Goal: Information Seeking & Learning: Learn about a topic

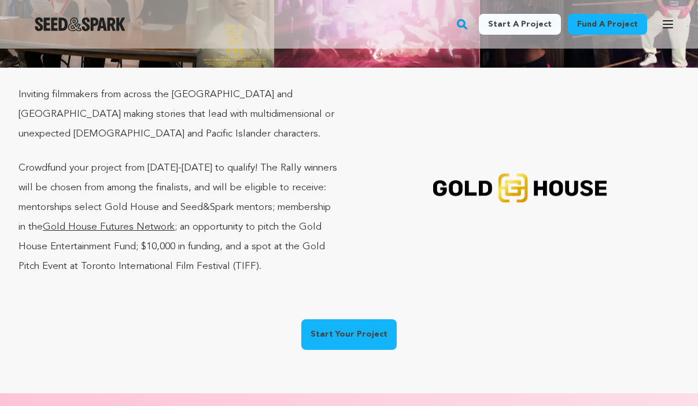
scroll to position [181, 0]
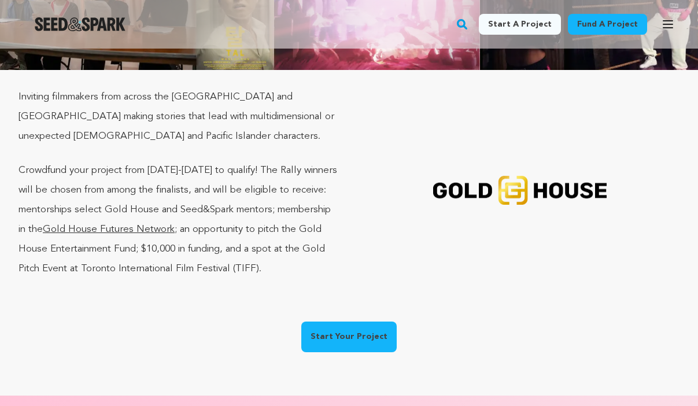
click at [175, 233] on link "Gold House Futures Network" at bounding box center [109, 229] width 132 height 10
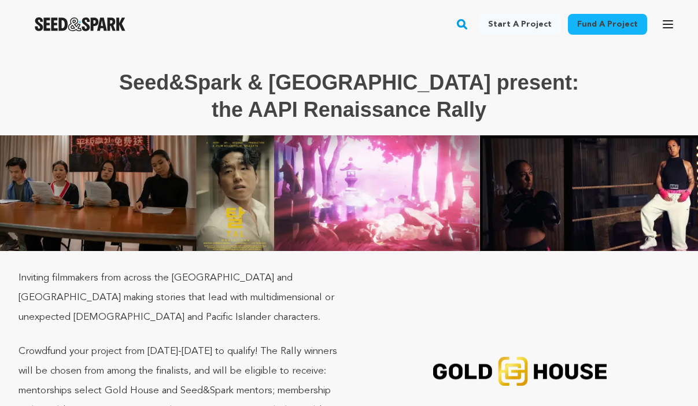
scroll to position [181, 0]
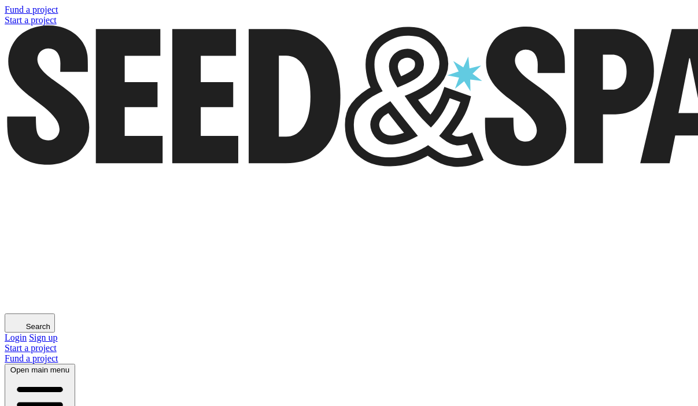
click at [86, 25] on img "Seed&Spark Homepage" at bounding box center [468, 96] width 926 height 142
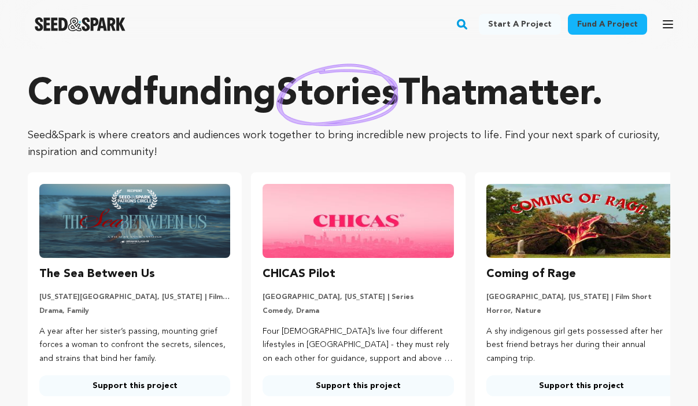
click at [469, 25] on rect "button" at bounding box center [462, 24] width 14 height 14
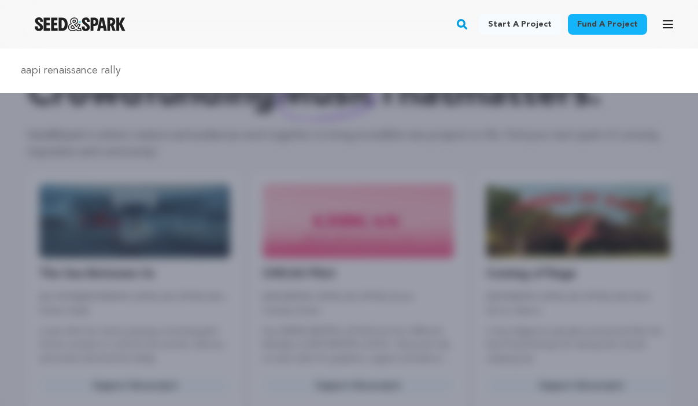
type input "aapi renaissance rally"
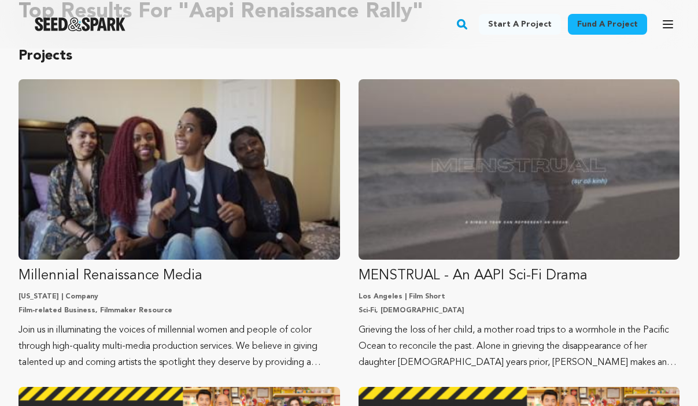
scroll to position [93, 0]
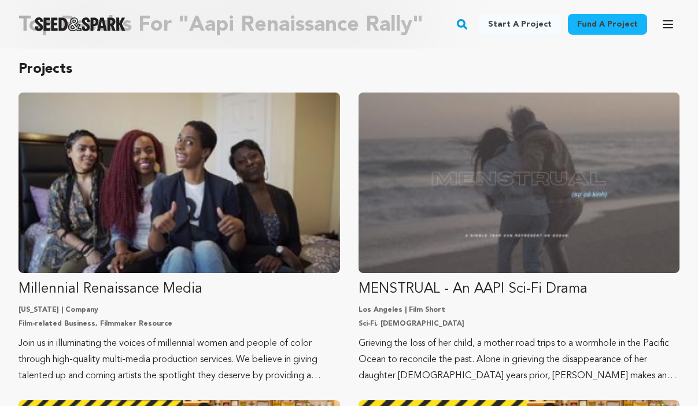
click at [69, 23] on img "Seed&Spark Homepage" at bounding box center [80, 24] width 91 height 14
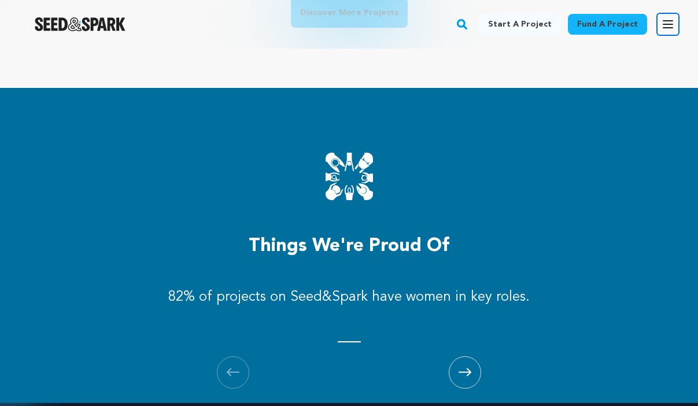
scroll to position [1435, 0]
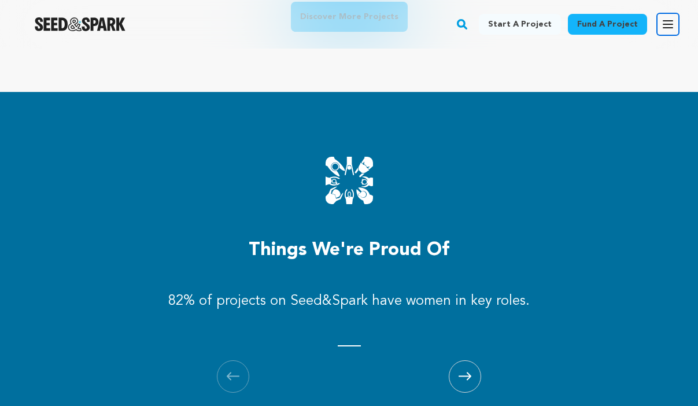
click at [672, 28] on icon "button" at bounding box center [668, 24] width 14 height 14
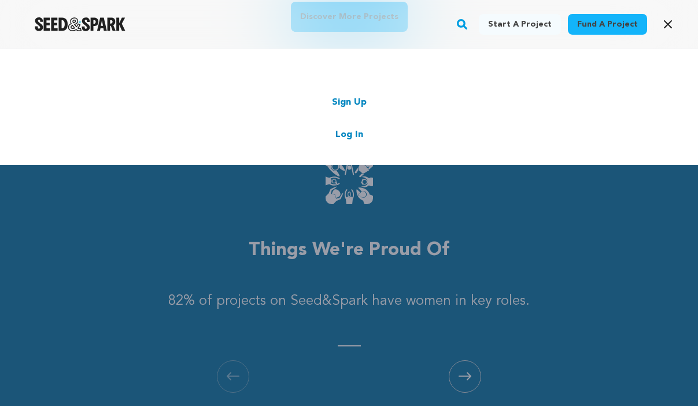
click at [351, 133] on link "Log In" at bounding box center [350, 135] width 28 height 14
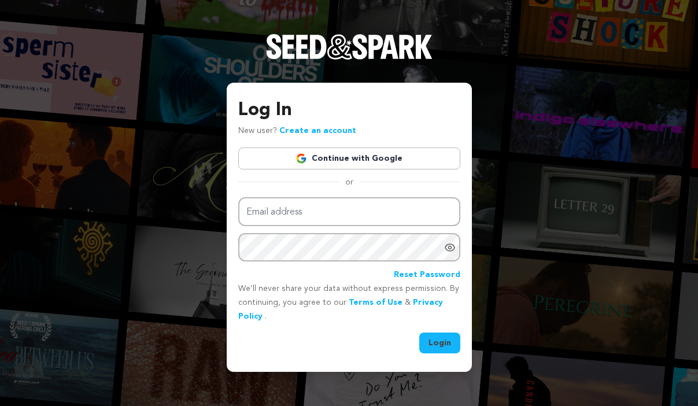
click at [339, 164] on link "Continue with Google" at bounding box center [349, 159] width 222 height 22
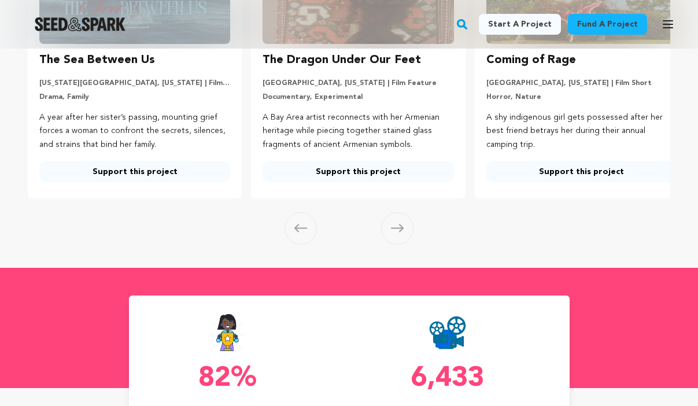
scroll to position [231, 0]
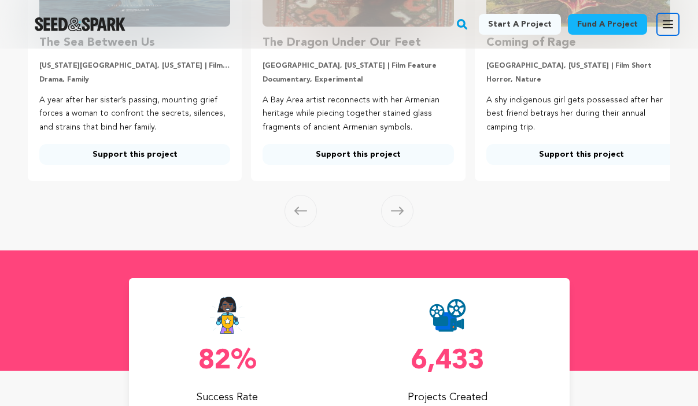
click at [662, 25] on icon "button" at bounding box center [668, 24] width 14 height 14
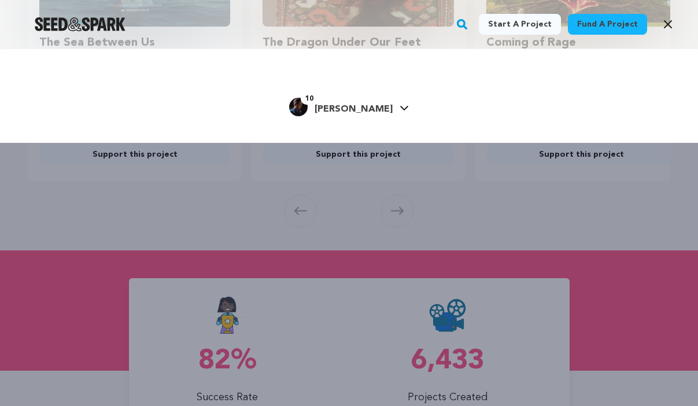
click at [356, 115] on h4 "[PERSON_NAME]" at bounding box center [354, 109] width 78 height 14
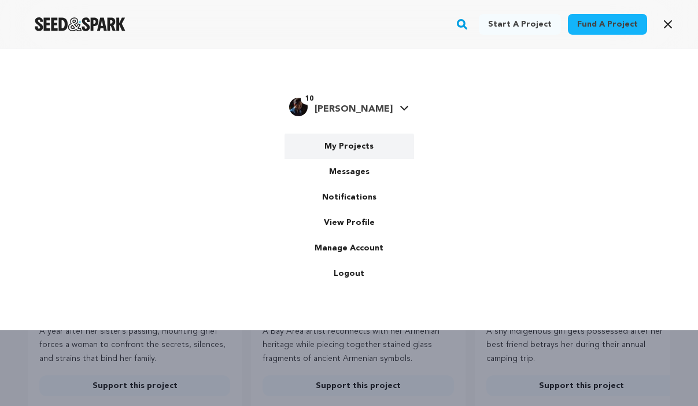
click at [358, 146] on link "My Projects" at bounding box center [350, 146] width 130 height 25
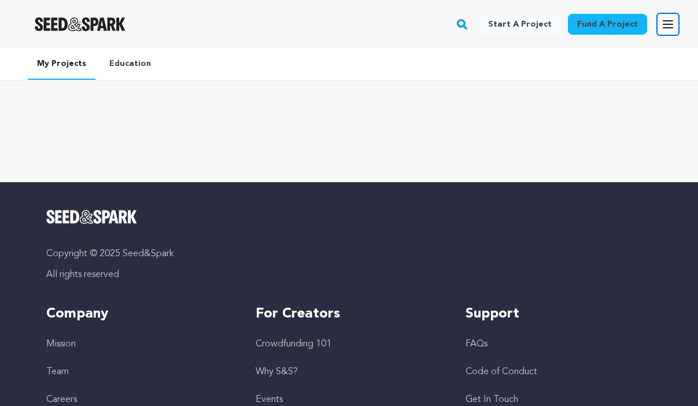
click at [667, 25] on icon "button" at bounding box center [668, 24] width 14 height 14
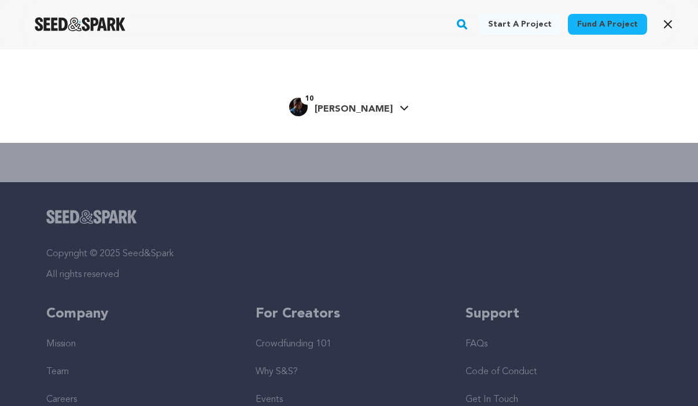
click at [400, 105] on icon at bounding box center [404, 108] width 9 height 6
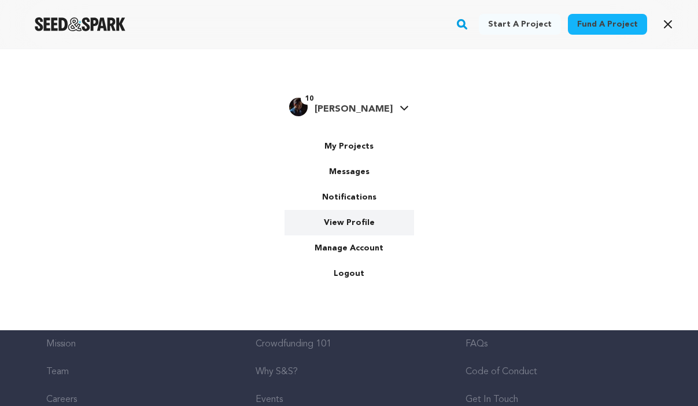
click at [353, 220] on link "View Profile" at bounding box center [350, 222] width 130 height 25
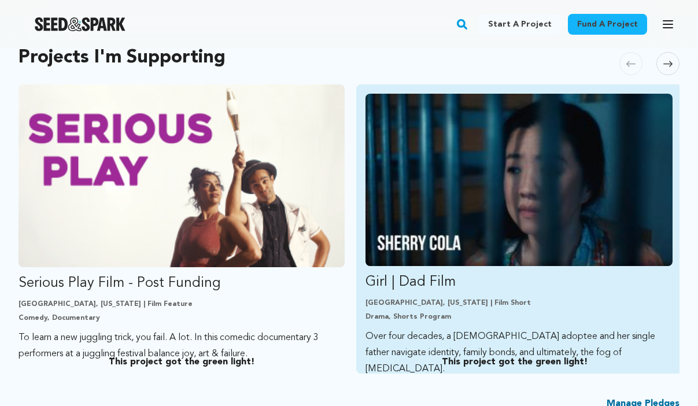
scroll to position [255, 0]
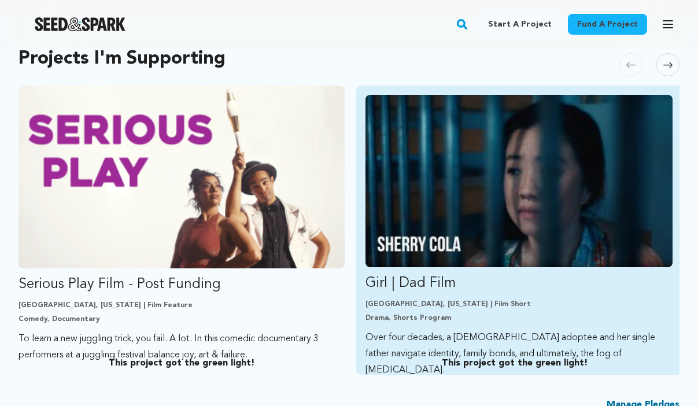
click at [492, 211] on img "Fund Girl | Dad Film" at bounding box center [520, 181] width 308 height 172
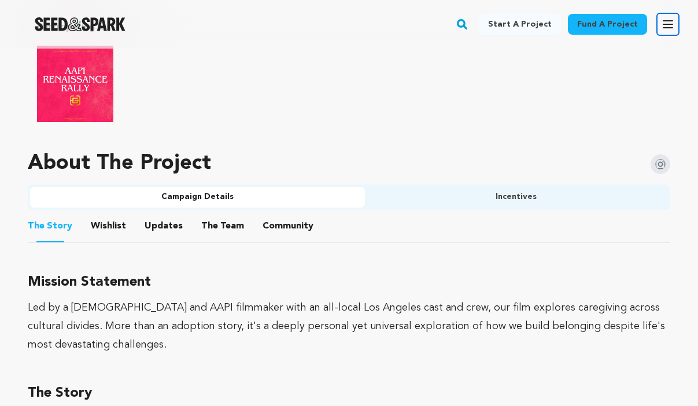
scroll to position [740, 0]
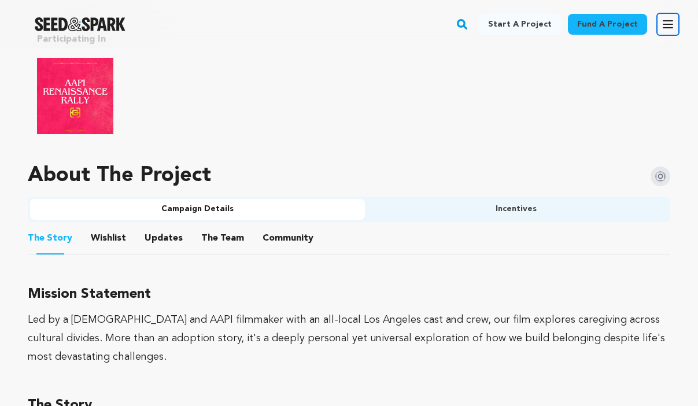
click at [662, 29] on icon "button" at bounding box center [668, 24] width 14 height 14
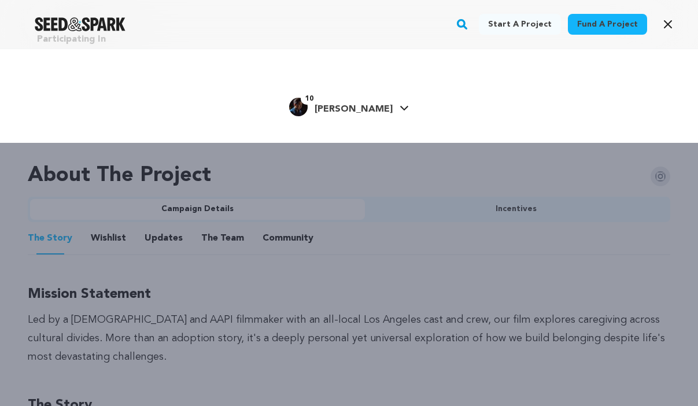
click at [381, 105] on link "10 Trent N. Trent N." at bounding box center [349, 105] width 120 height 21
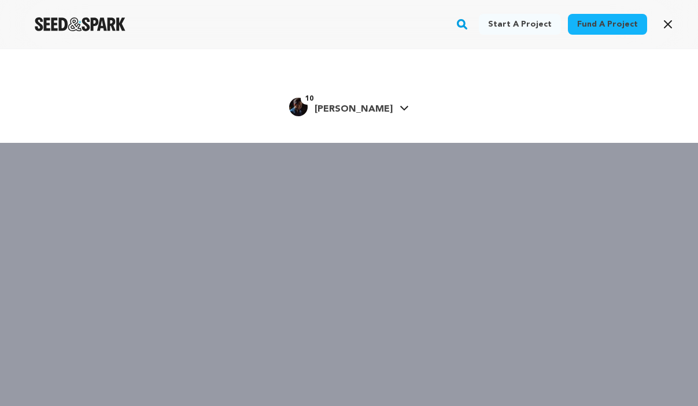
click at [362, 108] on span "[PERSON_NAME]" at bounding box center [354, 109] width 78 height 9
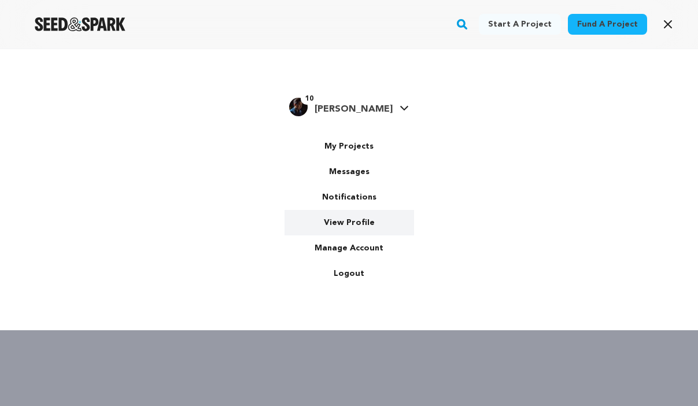
click at [341, 223] on link "View Profile" at bounding box center [350, 222] width 130 height 25
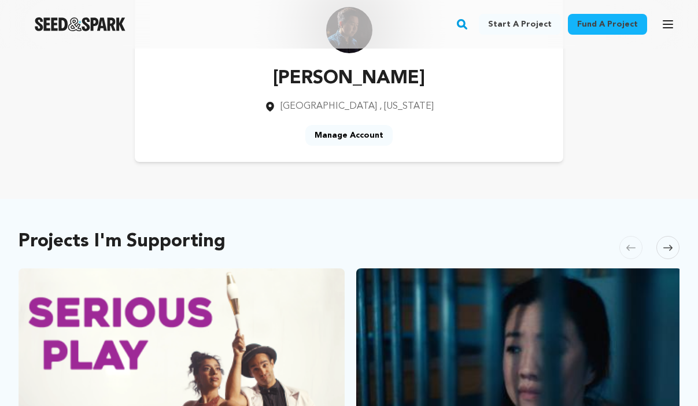
scroll to position [69, 0]
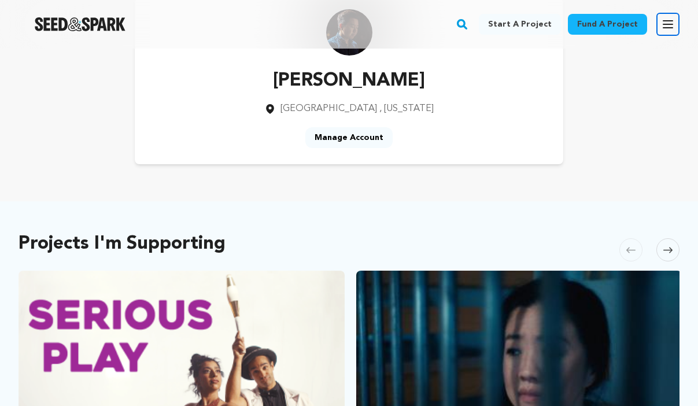
click at [662, 20] on button "Open main menu" at bounding box center [668, 24] width 23 height 23
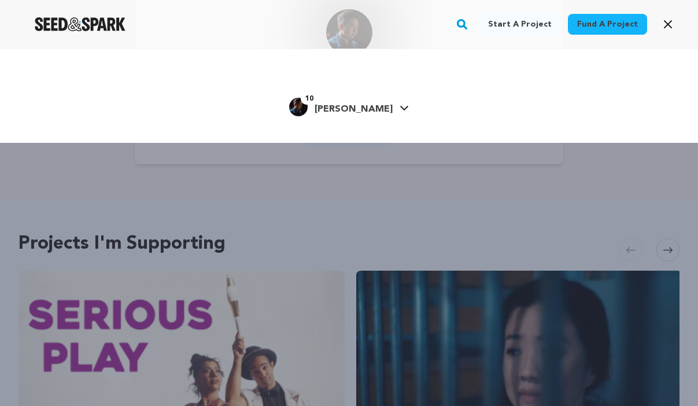
click at [366, 112] on span "[PERSON_NAME]" at bounding box center [354, 109] width 78 height 9
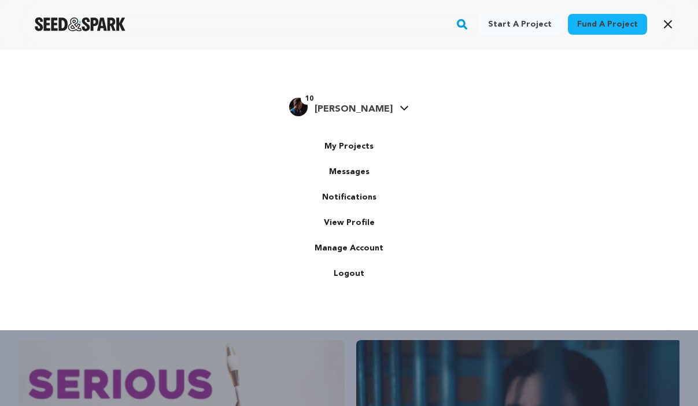
click at [318, 98] on span "10" at bounding box center [309, 99] width 17 height 12
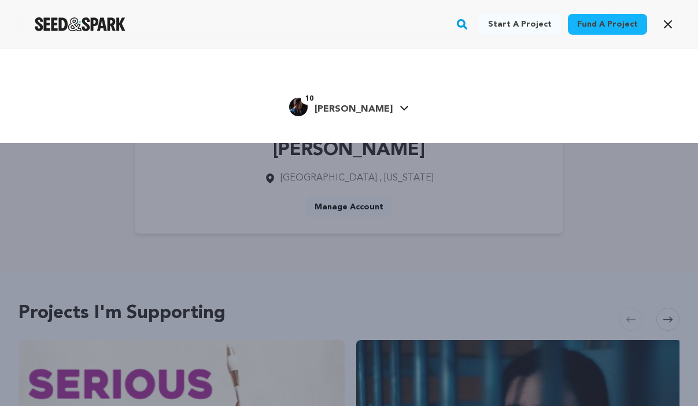
click at [343, 106] on span "[PERSON_NAME]" at bounding box center [354, 109] width 78 height 9
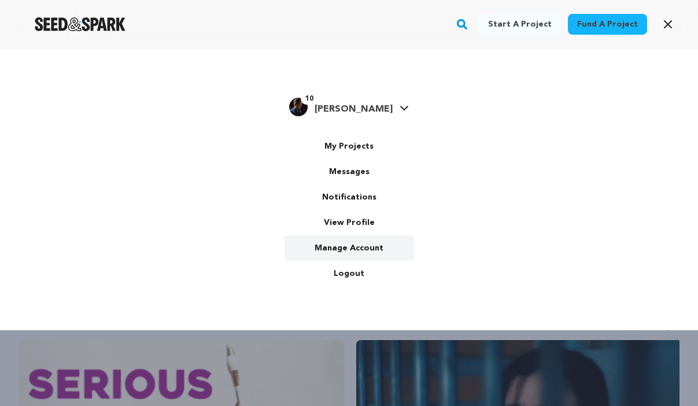
click at [355, 241] on link "Manage Account" at bounding box center [350, 247] width 130 height 25
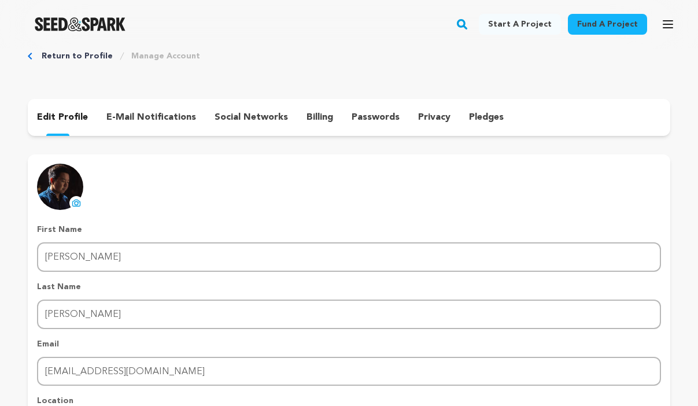
scroll to position [23, 0]
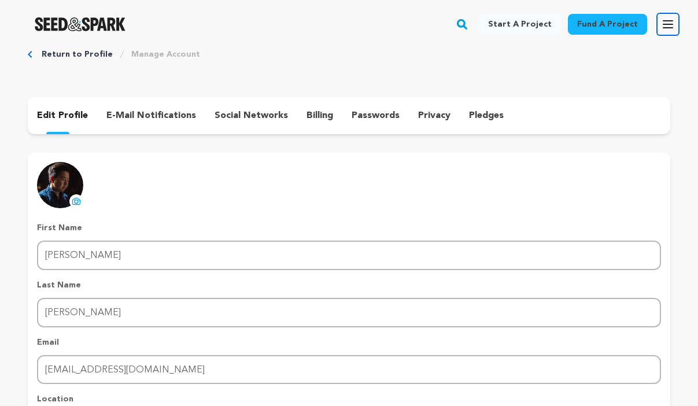
click at [675, 21] on button "Open main menu" at bounding box center [668, 24] width 23 height 23
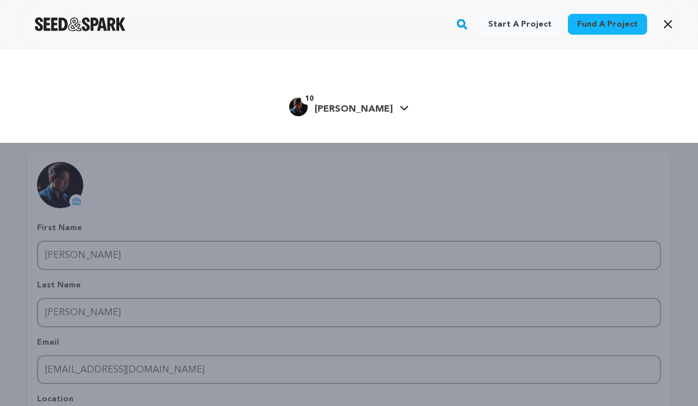
click at [375, 105] on link "10 [PERSON_NAME] [PERSON_NAME]" at bounding box center [349, 105] width 120 height 21
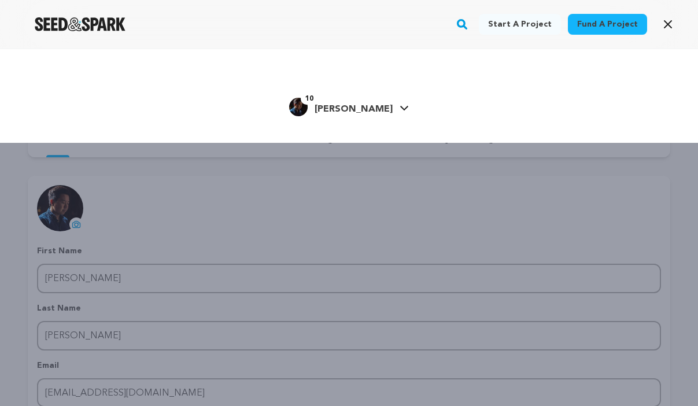
click at [278, 202] on div "Start a project Fund a project 10" at bounding box center [349, 252] width 698 height 406
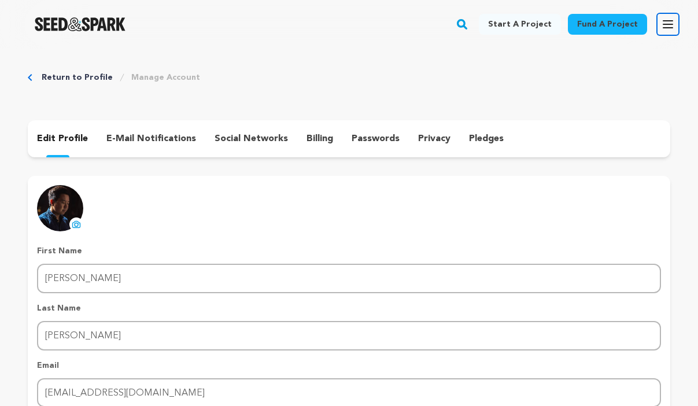
click at [664, 25] on icon "button" at bounding box center [668, 24] width 14 height 14
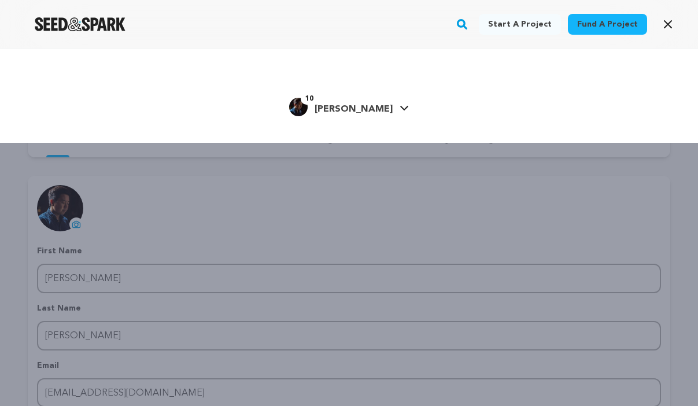
click at [363, 98] on div "10 [PERSON_NAME]" at bounding box center [341, 107] width 104 height 19
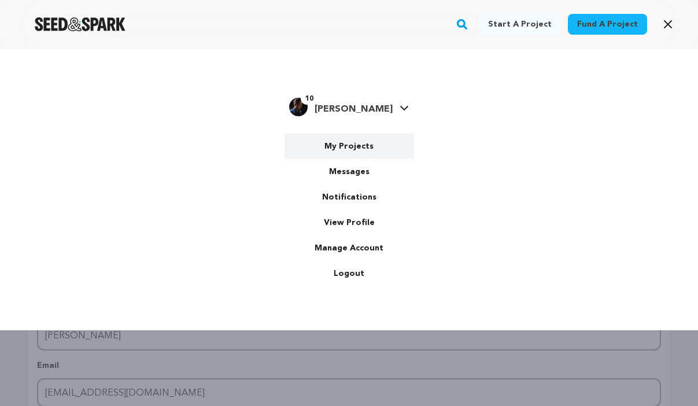
click at [344, 153] on link "My Projects" at bounding box center [350, 146] width 130 height 25
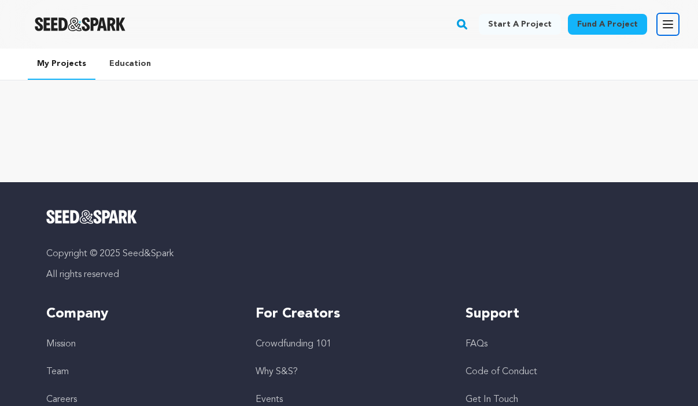
click at [669, 27] on icon "button" at bounding box center [667, 24] width 9 height 7
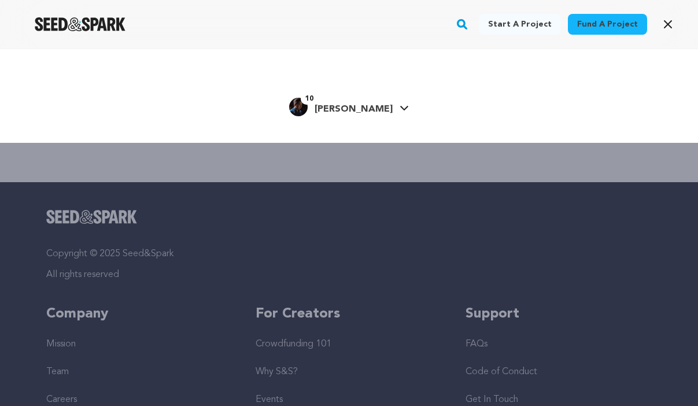
click at [377, 99] on link "10 [PERSON_NAME] [PERSON_NAME]" at bounding box center [349, 105] width 120 height 21
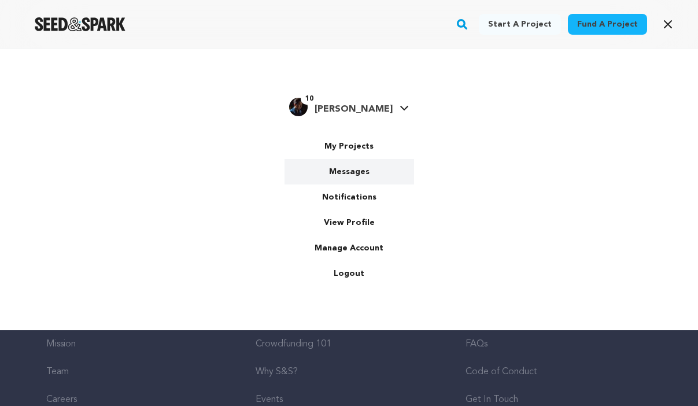
click at [359, 172] on link "Messages" at bounding box center [350, 171] width 130 height 25
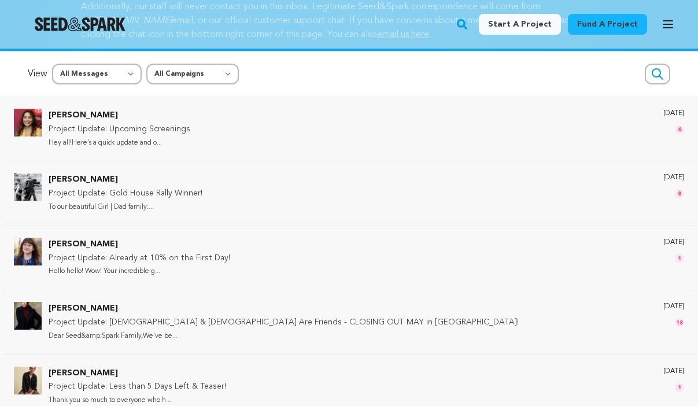
scroll to position [93, 0]
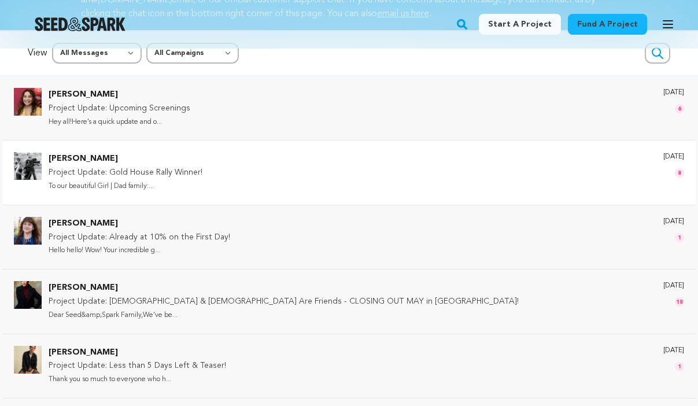
click at [299, 175] on div "[PERSON_NAME] Project Update: Gold House Rally Winner! To our beautiful Girl | …" at bounding box center [367, 172] width 636 height 40
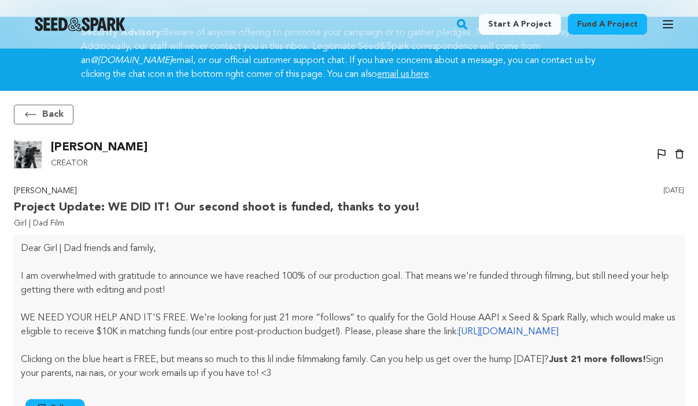
scroll to position [0, 0]
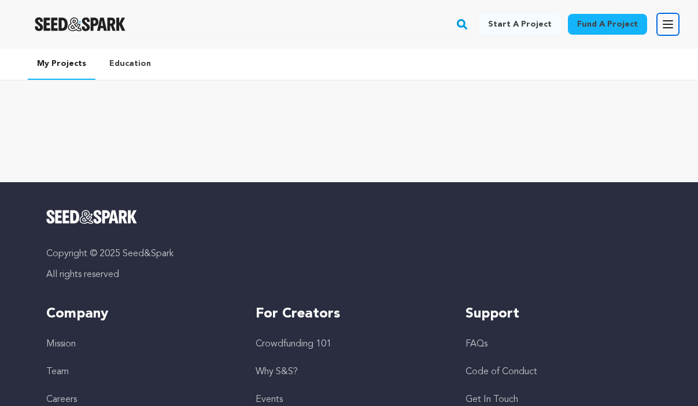
click at [662, 21] on icon "button" at bounding box center [668, 24] width 14 height 14
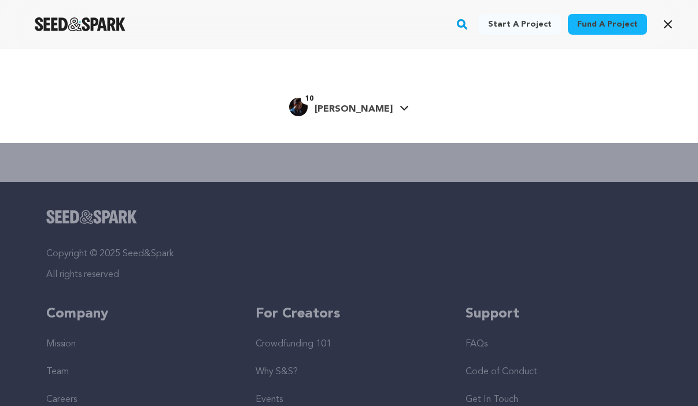
click at [368, 109] on span "[PERSON_NAME]" at bounding box center [354, 109] width 78 height 9
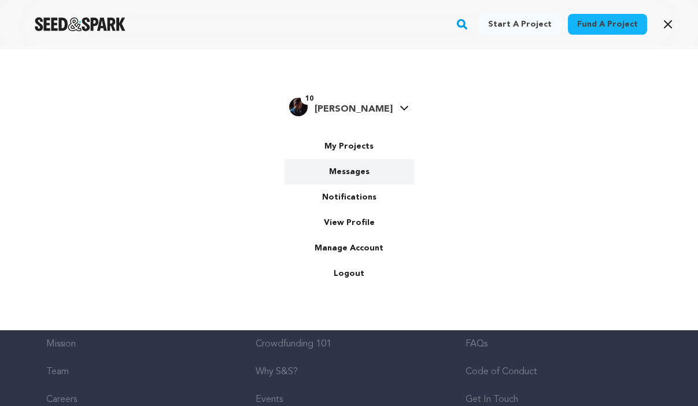
click at [361, 176] on link "Messages" at bounding box center [350, 171] width 130 height 25
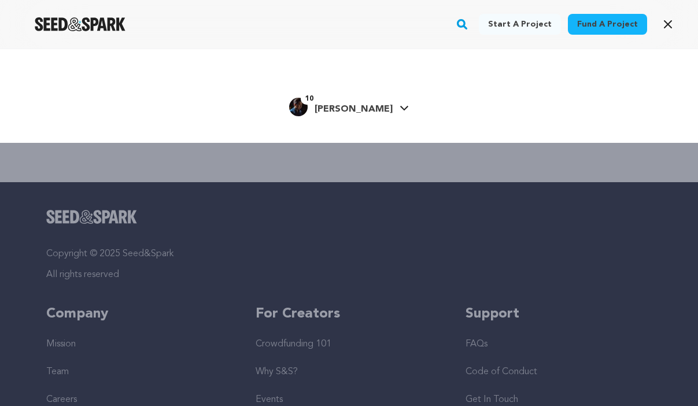
click at [97, 28] on img "Seed&Spark Homepage" at bounding box center [80, 24] width 91 height 14
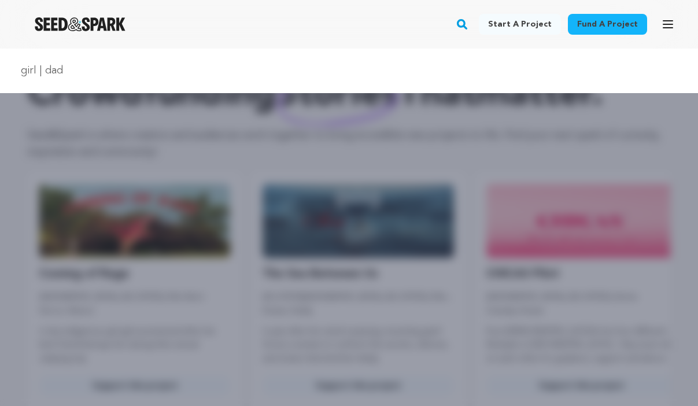
type input "girl | dad"
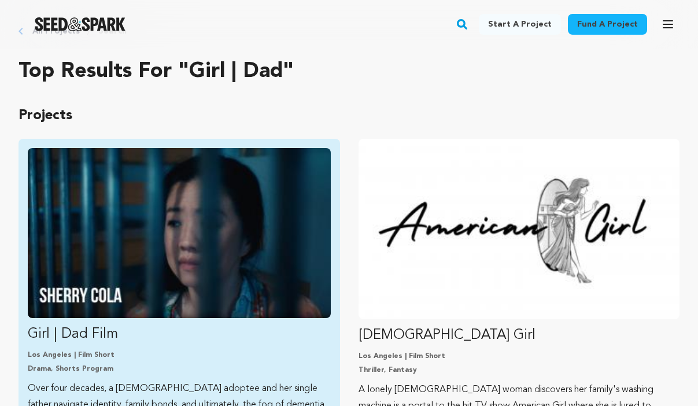
scroll to position [69, 0]
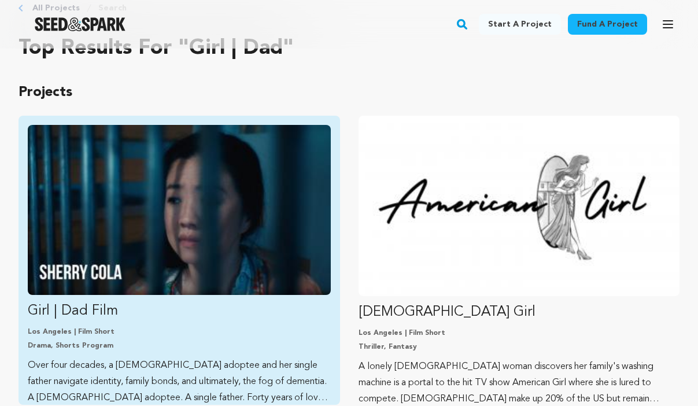
click at [235, 254] on img "Fund Girl | Dad Film" at bounding box center [179, 210] width 303 height 170
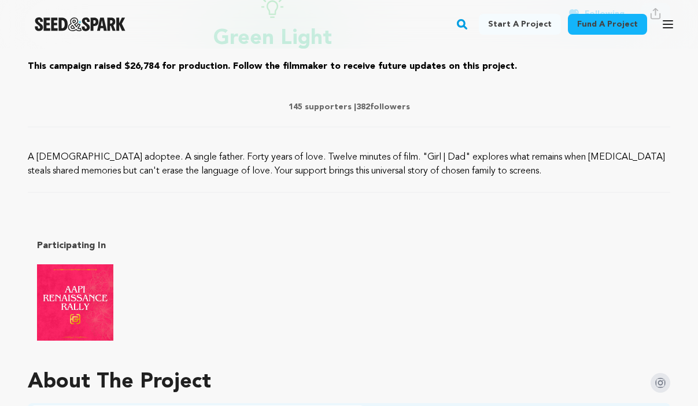
scroll to position [532, 0]
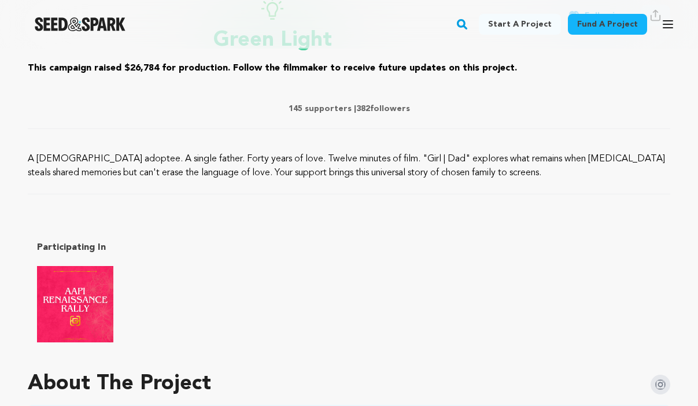
drag, startPoint x: 473, startPoint y: 176, endPoint x: 356, endPoint y: 160, distance: 118.5
click at [356, 160] on p "A [DEMOGRAPHIC_DATA] adoptee. A single father. Forty years of love. Twelve minu…" at bounding box center [349, 166] width 643 height 28
copy p ""Girl | Dad" explores what remains when [MEDICAL_DATA] steals shared memories b…"
drag, startPoint x: 28, startPoint y: 157, endPoint x: 479, endPoint y: 169, distance: 451.4
click at [479, 169] on p "A [DEMOGRAPHIC_DATA] adoptee. A single father. Forty years of love. Twelve minu…" at bounding box center [349, 166] width 643 height 28
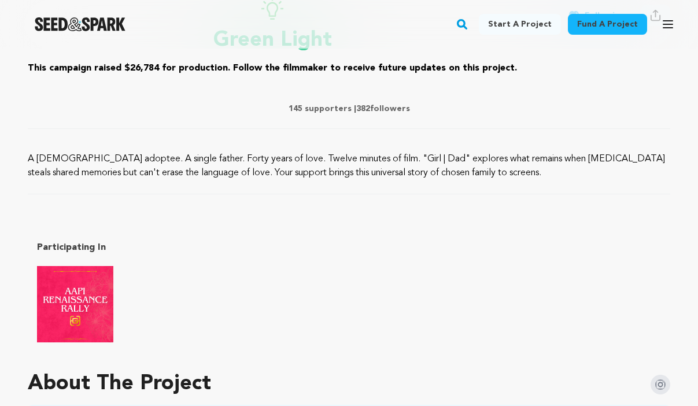
copy p "A [DEMOGRAPHIC_DATA] adoptee. A single father. Forty years of love. Twelve minu…"
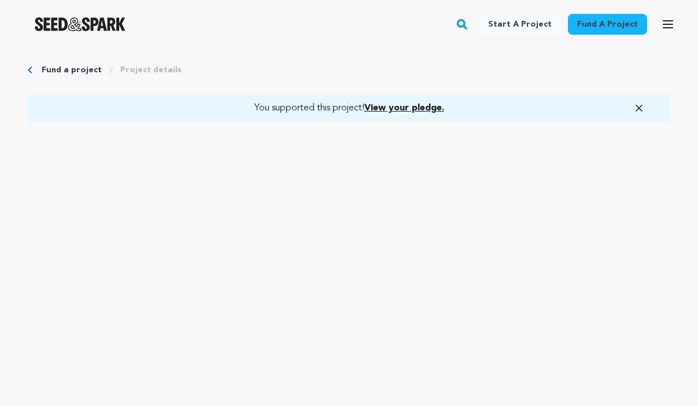
scroll to position [0, 0]
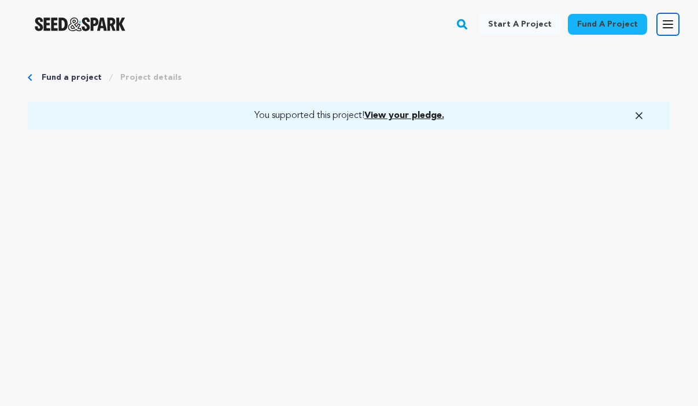
click at [664, 25] on icon "button" at bounding box center [668, 24] width 14 height 14
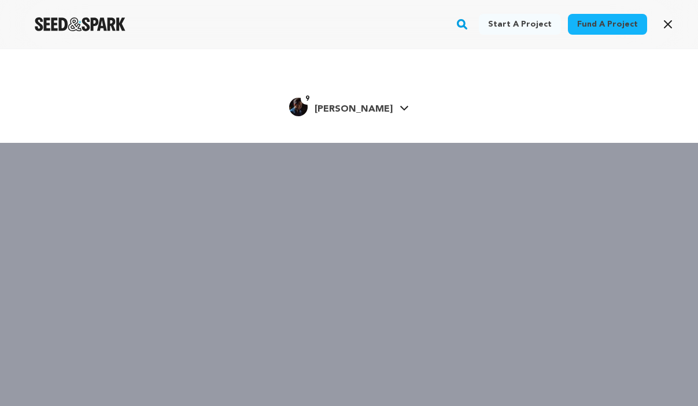
click at [375, 111] on link "9 Trent N. Trent N." at bounding box center [349, 105] width 120 height 21
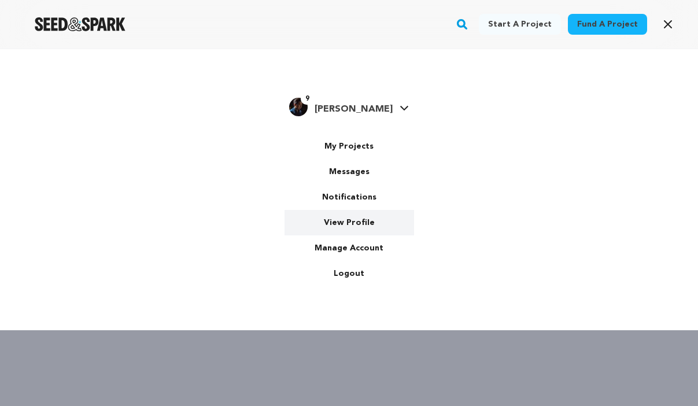
click at [351, 230] on link "View Profile" at bounding box center [350, 222] width 130 height 25
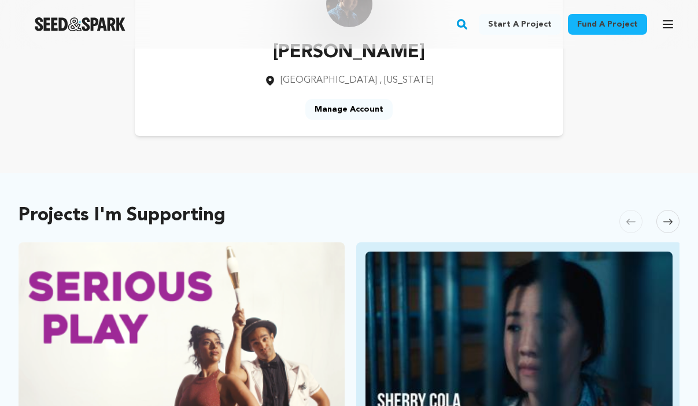
scroll to position [116, 0]
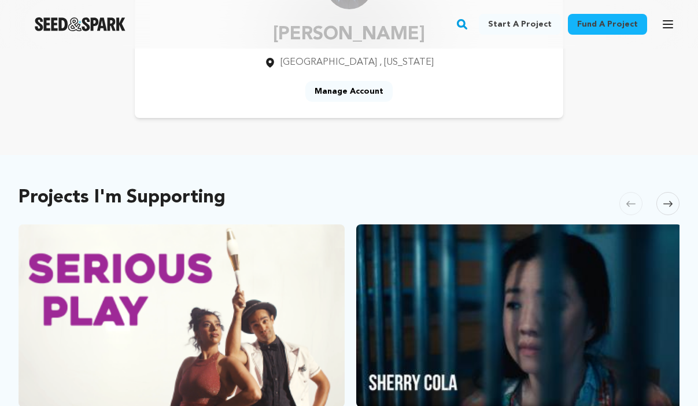
click at [669, 208] on span at bounding box center [668, 203] width 23 height 23
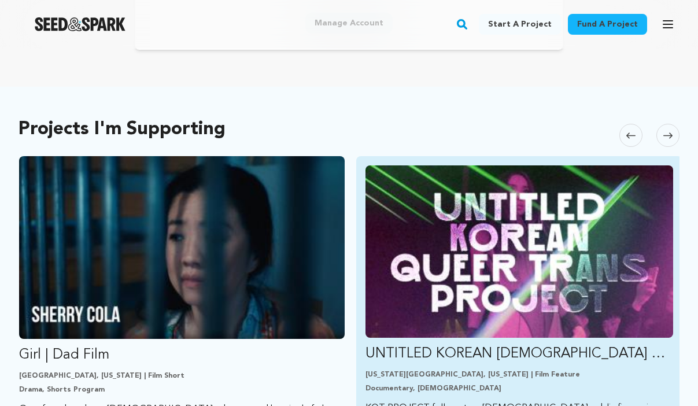
scroll to position [208, 0]
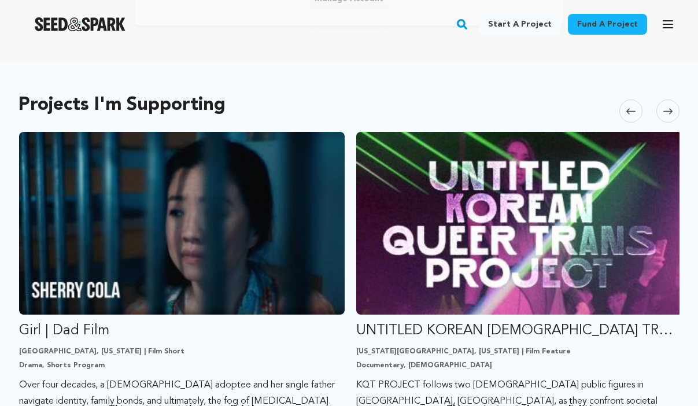
click at [666, 107] on icon at bounding box center [667, 111] width 9 height 9
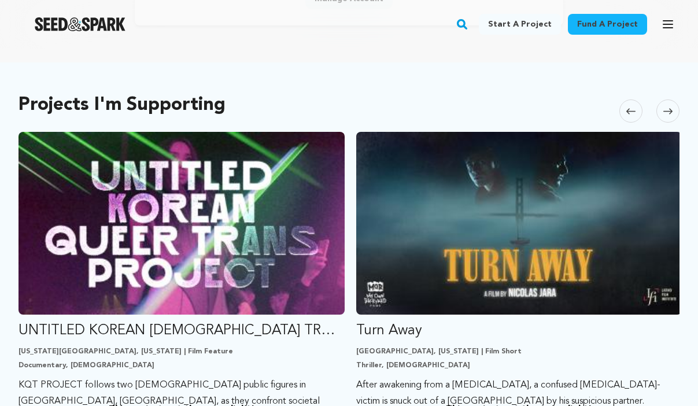
click at [628, 110] on icon at bounding box center [630, 111] width 9 height 9
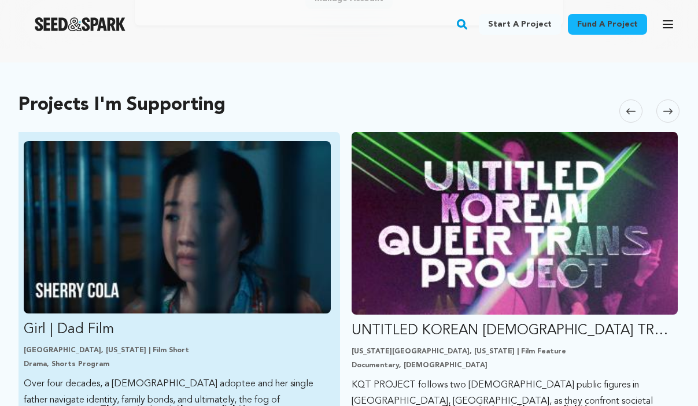
scroll to position [0, 337]
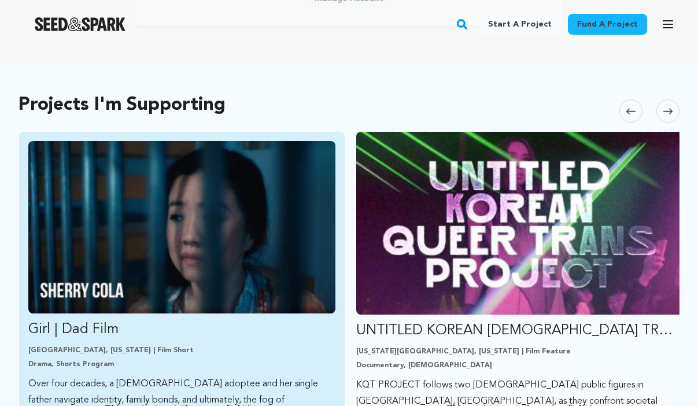
click at [225, 258] on img "Fund Girl | Dad Film" at bounding box center [182, 227] width 308 height 172
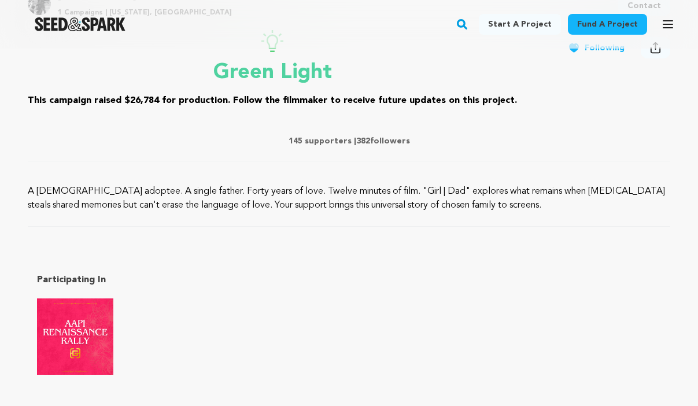
scroll to position [534, 0]
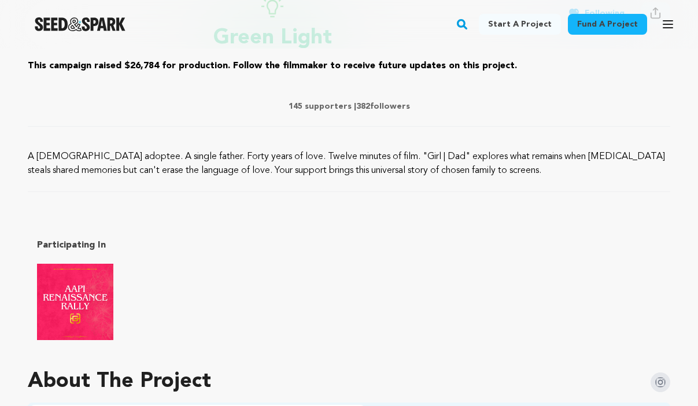
click at [78, 310] on img "AAPI Renaissance Rally" at bounding box center [75, 302] width 76 height 76
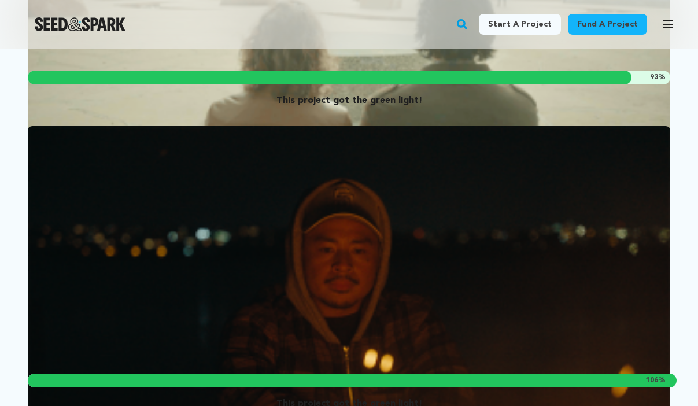
scroll to position [555, 0]
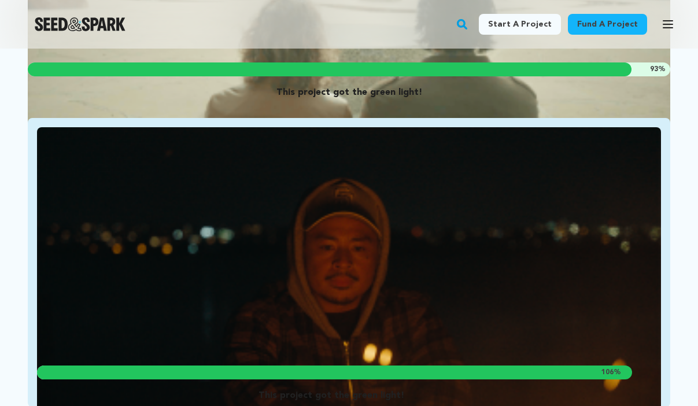
click at [185, 282] on img "Fund GERM" at bounding box center [349, 302] width 624 height 350
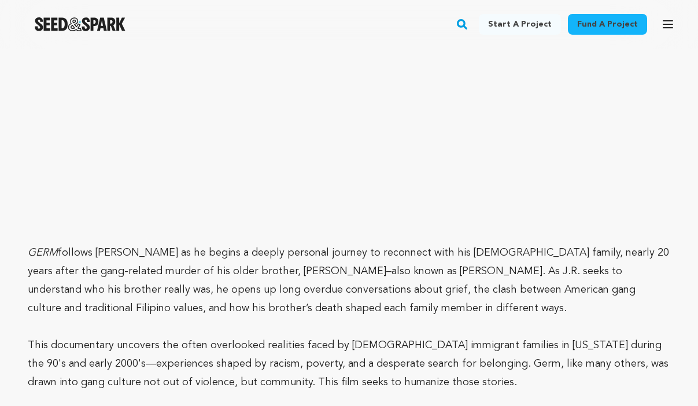
scroll to position [1222, 0]
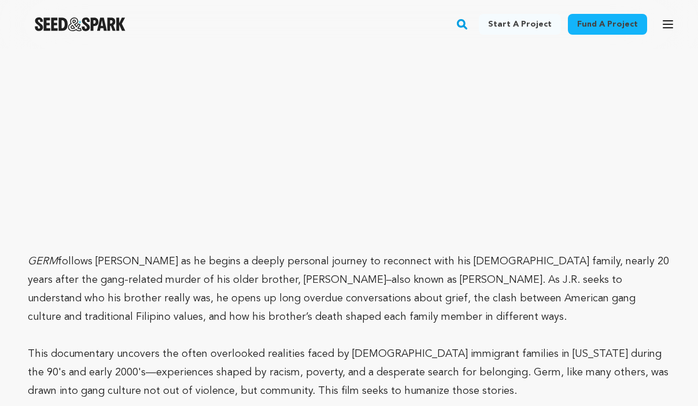
click at [57, 248] on p at bounding box center [349, 243] width 643 height 19
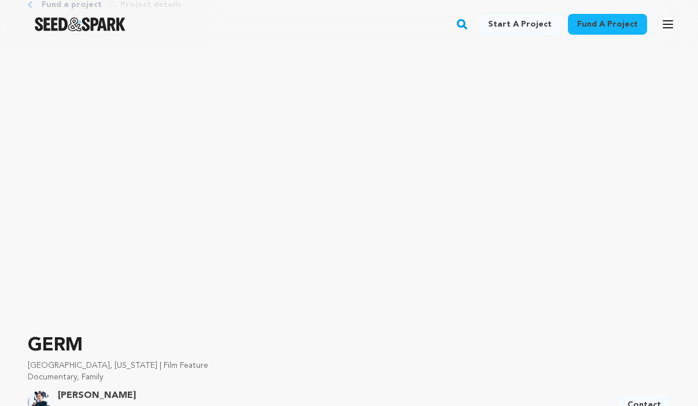
scroll to position [76, 0]
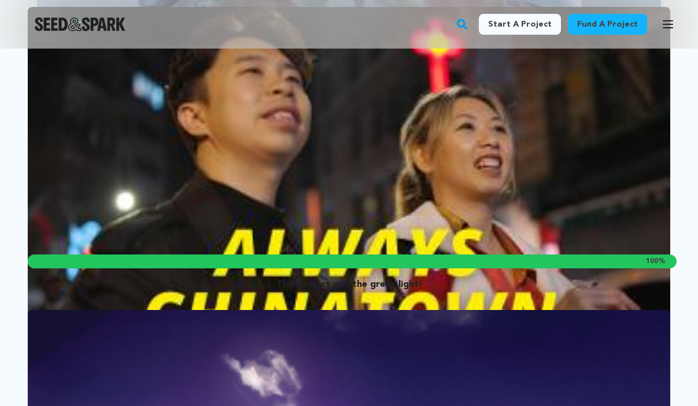
scroll to position [1296, 0]
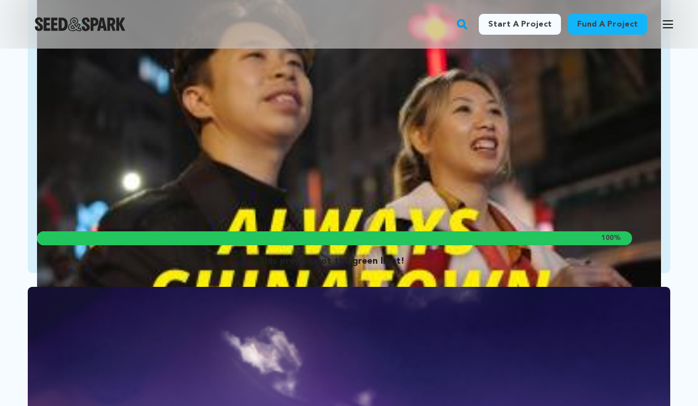
click at [248, 219] on img "Fund Always Chinatown" at bounding box center [349, 168] width 624 height 350
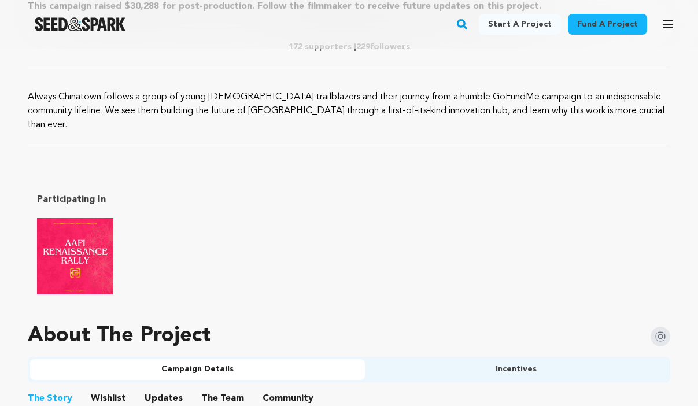
scroll to position [567, 0]
click at [74, 239] on img "AAPI Renaissance Rally" at bounding box center [75, 255] width 76 height 76
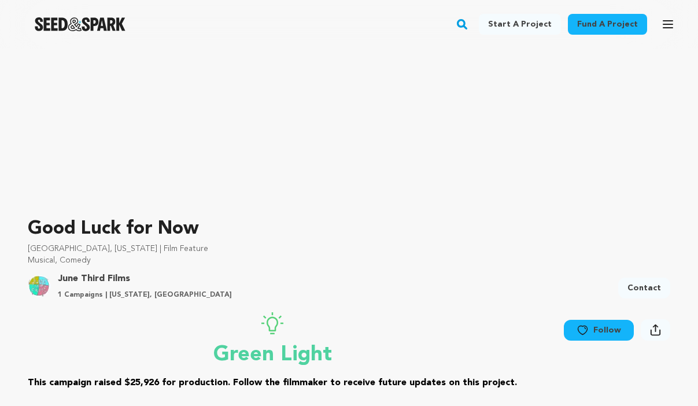
scroll to position [162, 0]
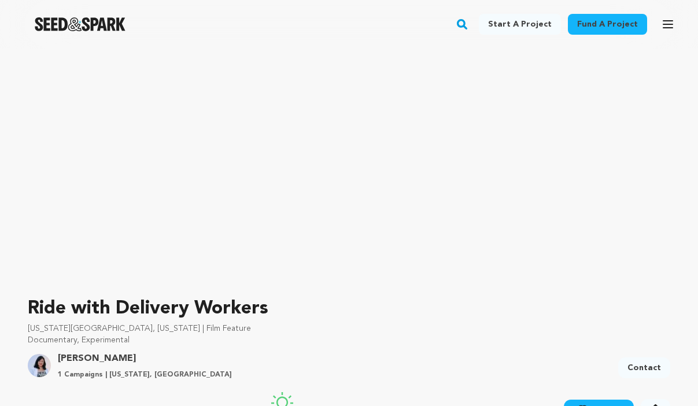
scroll to position [102, 0]
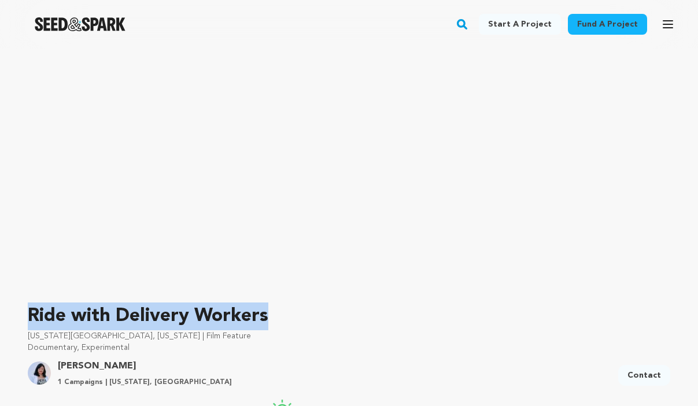
drag, startPoint x: 266, startPoint y: 312, endPoint x: 28, endPoint y: 311, distance: 237.7
click at [28, 311] on p "Ride with Delivery Workers" at bounding box center [349, 317] width 643 height 28
copy p "Ride with Delivery Workers"
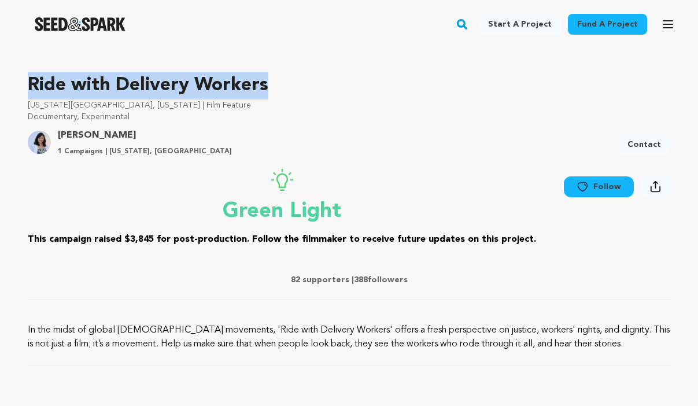
scroll to position [334, 0]
drag, startPoint x: 600, startPoint y: 345, endPoint x: 22, endPoint y: 329, distance: 578.7
copy p "In the midst of global gig worker movements, 'Ride with Delivery Workers' offer…"
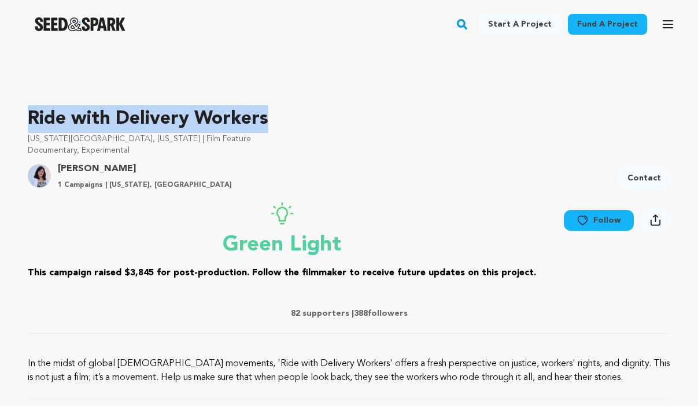
scroll to position [264, 0]
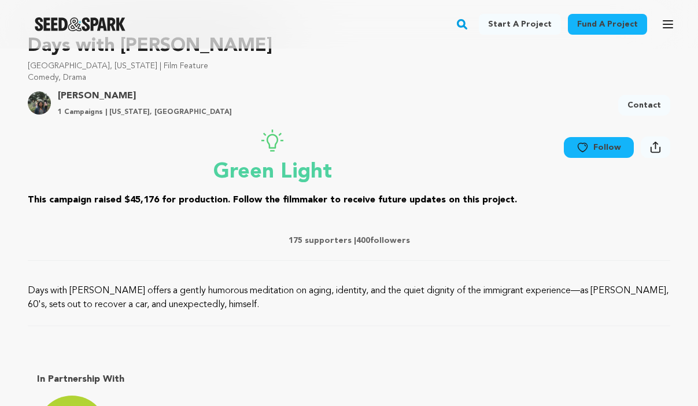
scroll to position [334, 0]
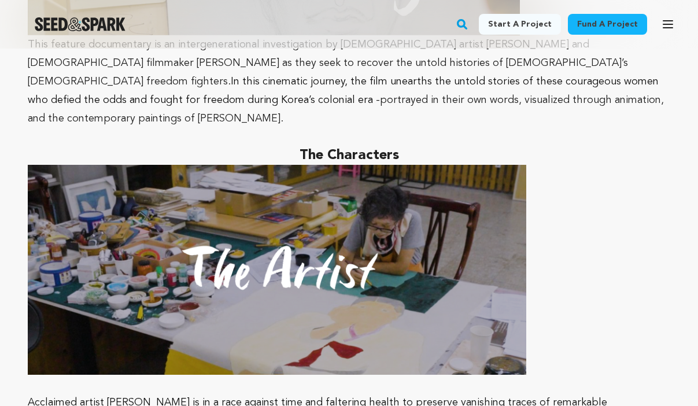
scroll to position [1278, 0]
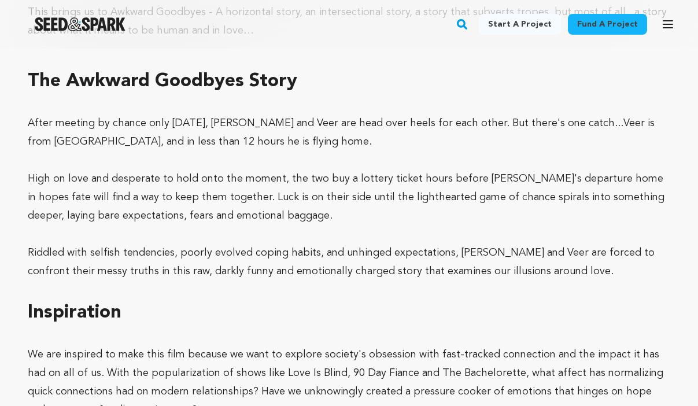
scroll to position [3355, 0]
